Goal: Find contact information: Find contact information

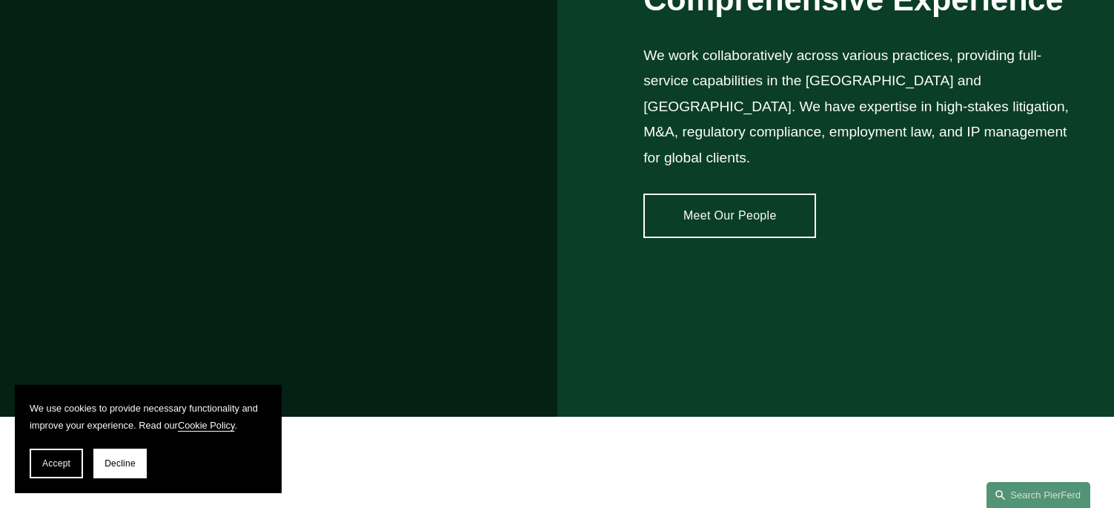
scroll to position [1112, 0]
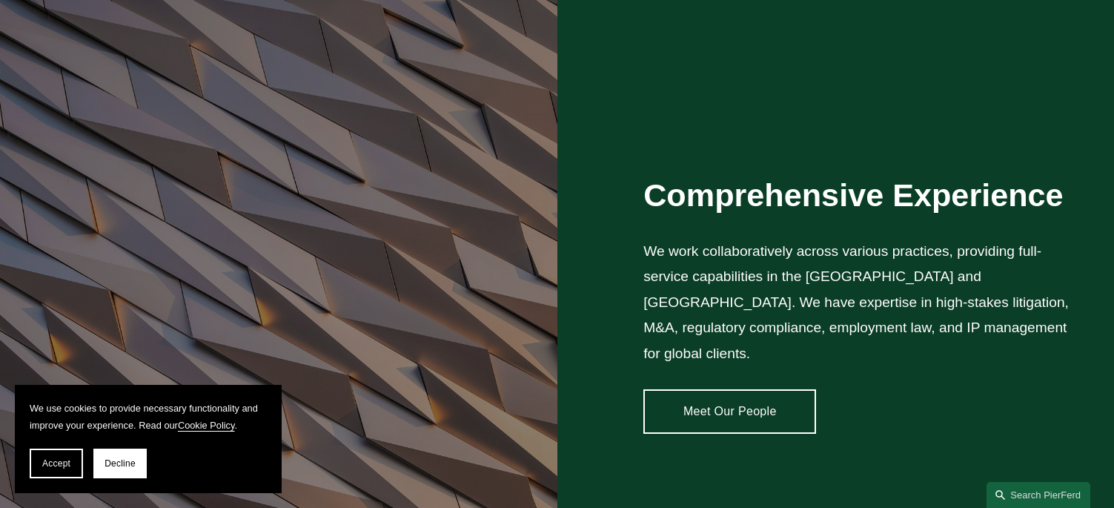
click at [752, 391] on link "Meet Our People" at bounding box center [730, 411] width 173 height 44
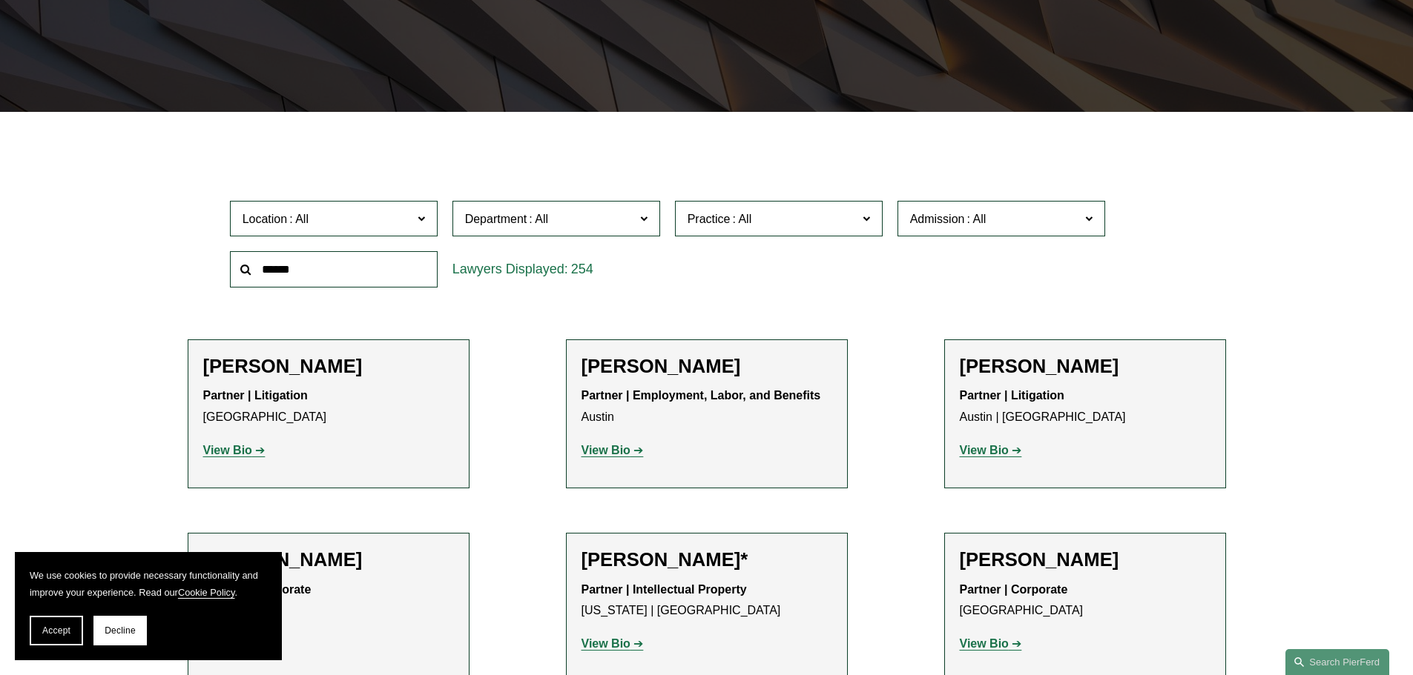
scroll to position [338, 0]
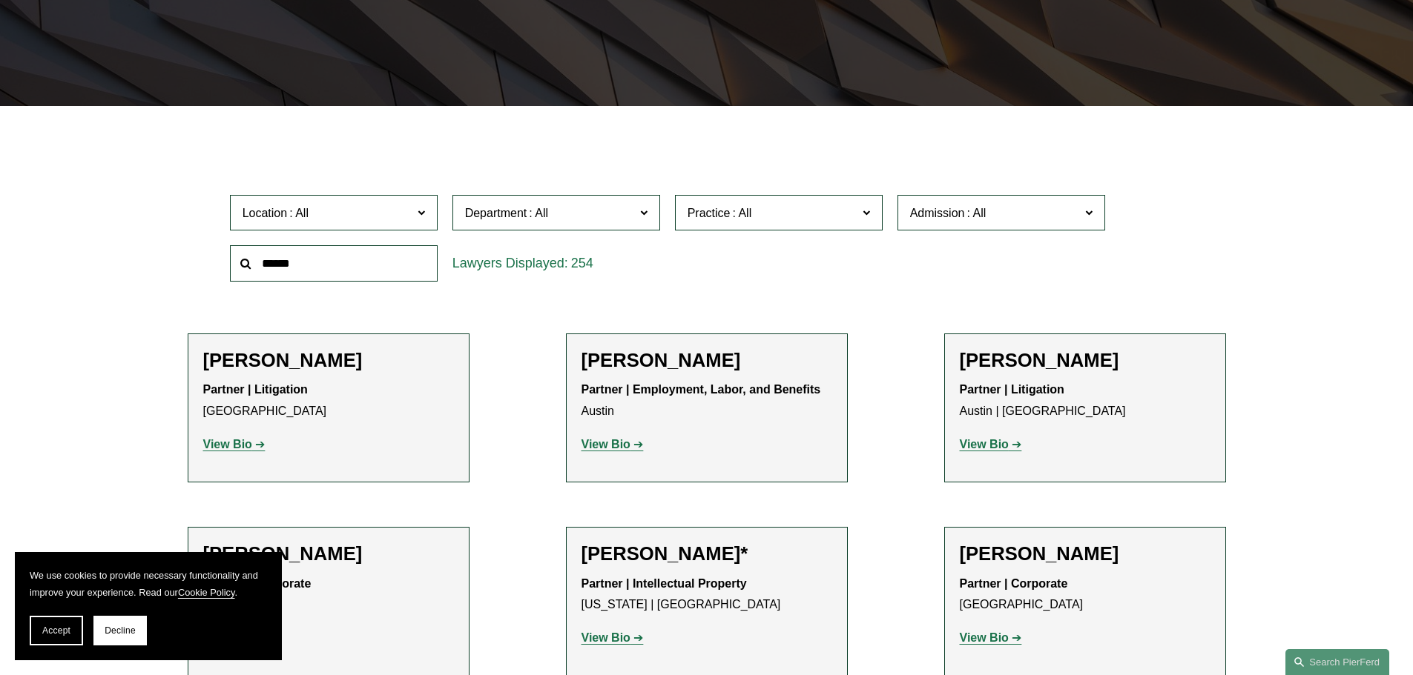
click at [291, 258] on input "text" at bounding box center [334, 263] width 208 height 36
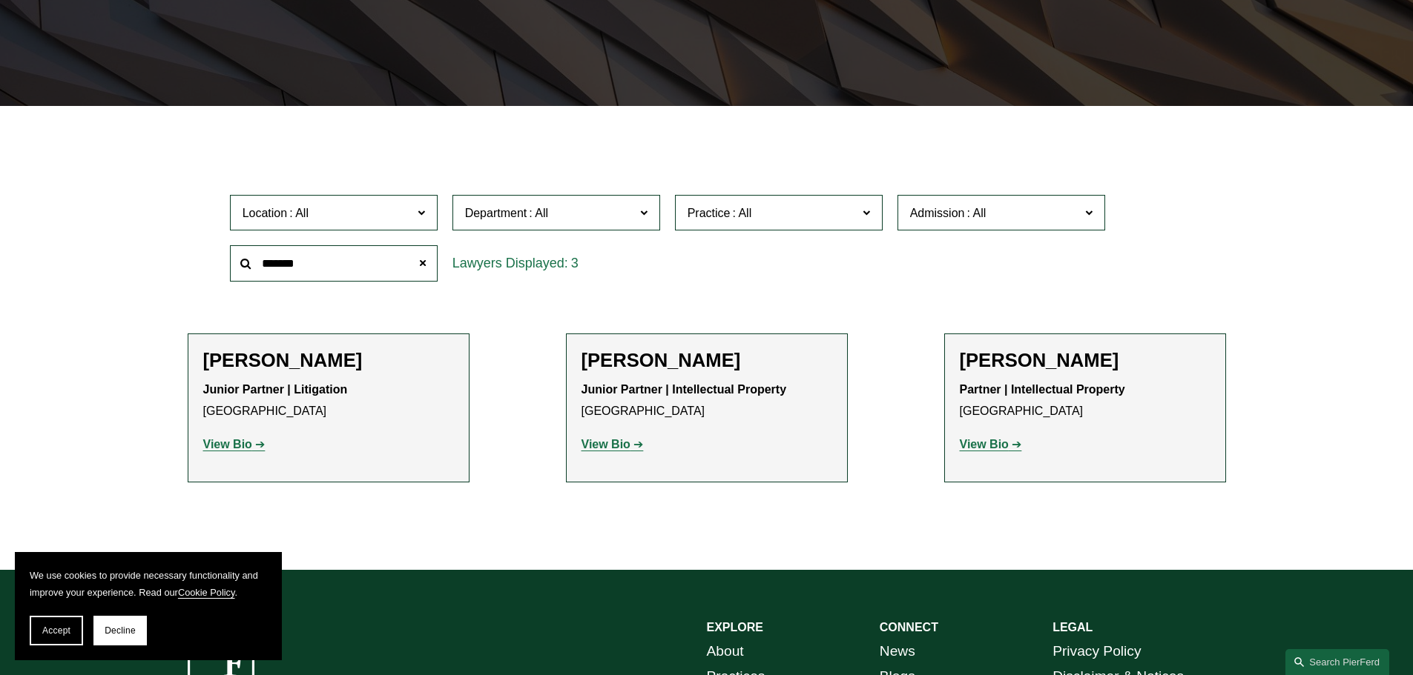
type input "******"
click at [377, 205] on span "Location" at bounding box center [327, 213] width 170 height 20
